Goal: Transaction & Acquisition: Obtain resource

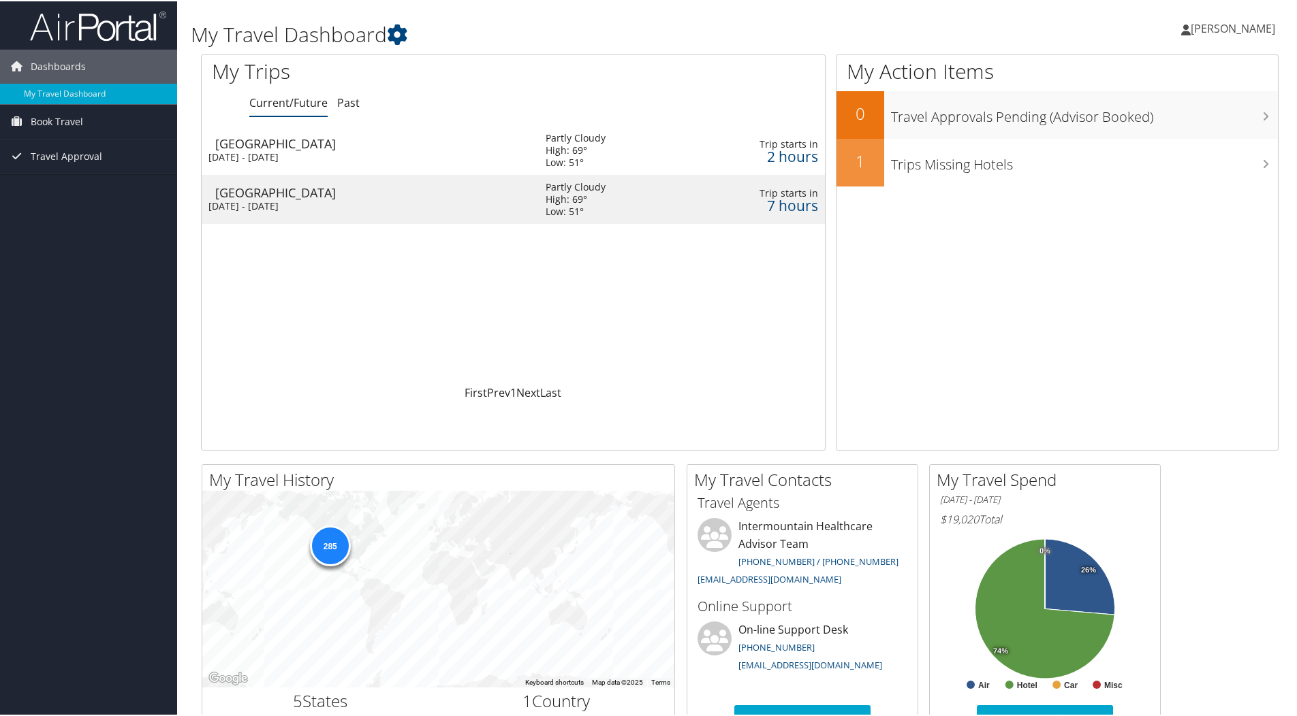
click at [282, 148] on div "Salt Lake City" at bounding box center [373, 142] width 317 height 12
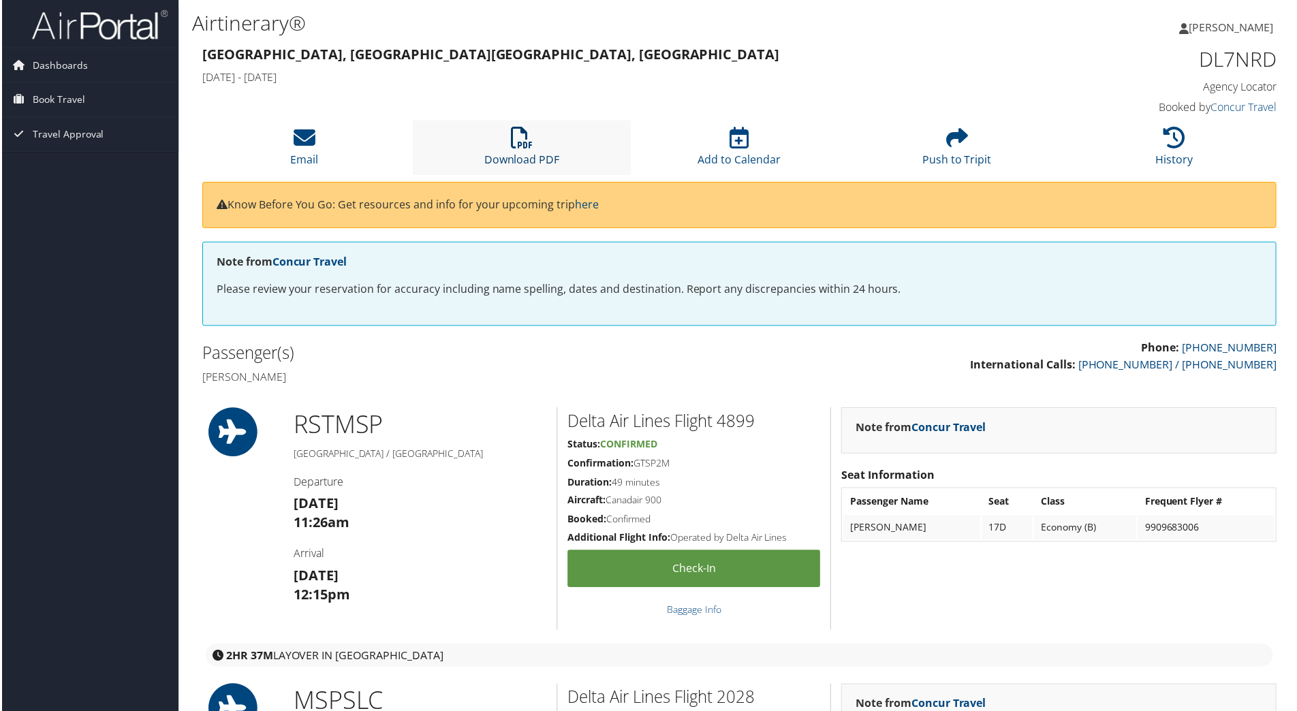
click at [530, 146] on icon at bounding box center [522, 138] width 22 height 22
